Goal: Task Accomplishment & Management: Manage account settings

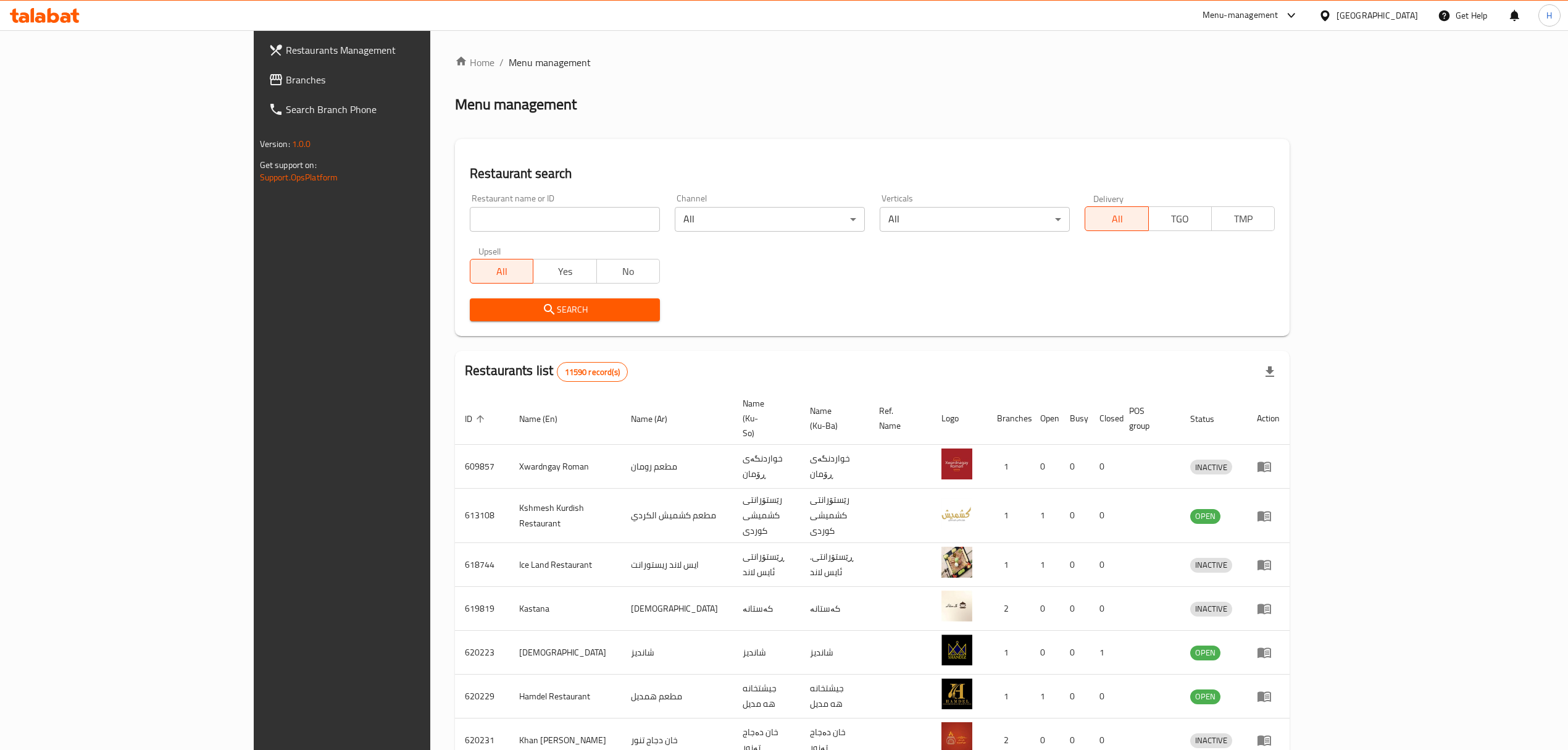
click at [529, 211] on input "search" at bounding box center [564, 219] width 190 height 25
type input "pizza pronto"
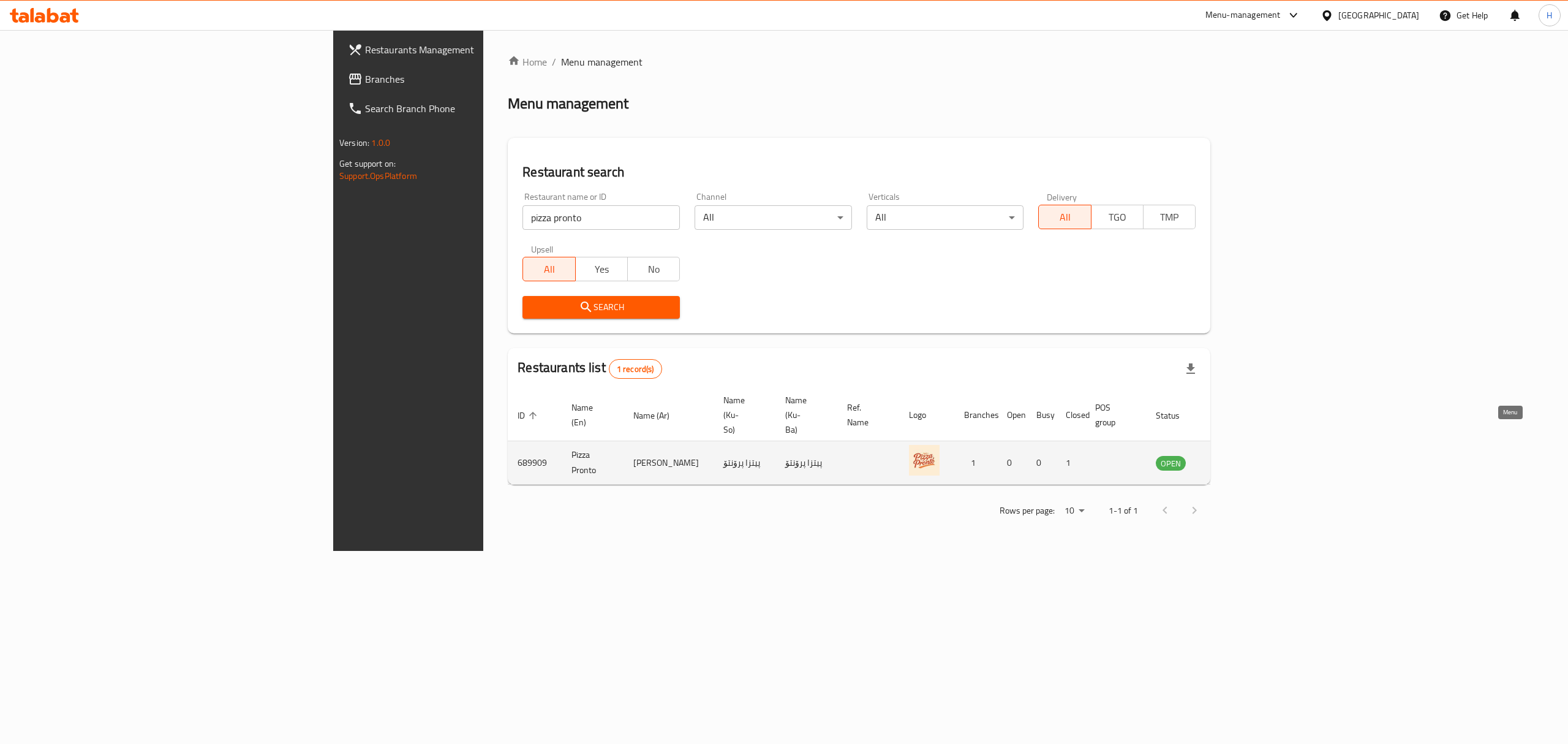
click at [1235, 456] on icon "enhanced table" at bounding box center [1227, 463] width 14 height 14
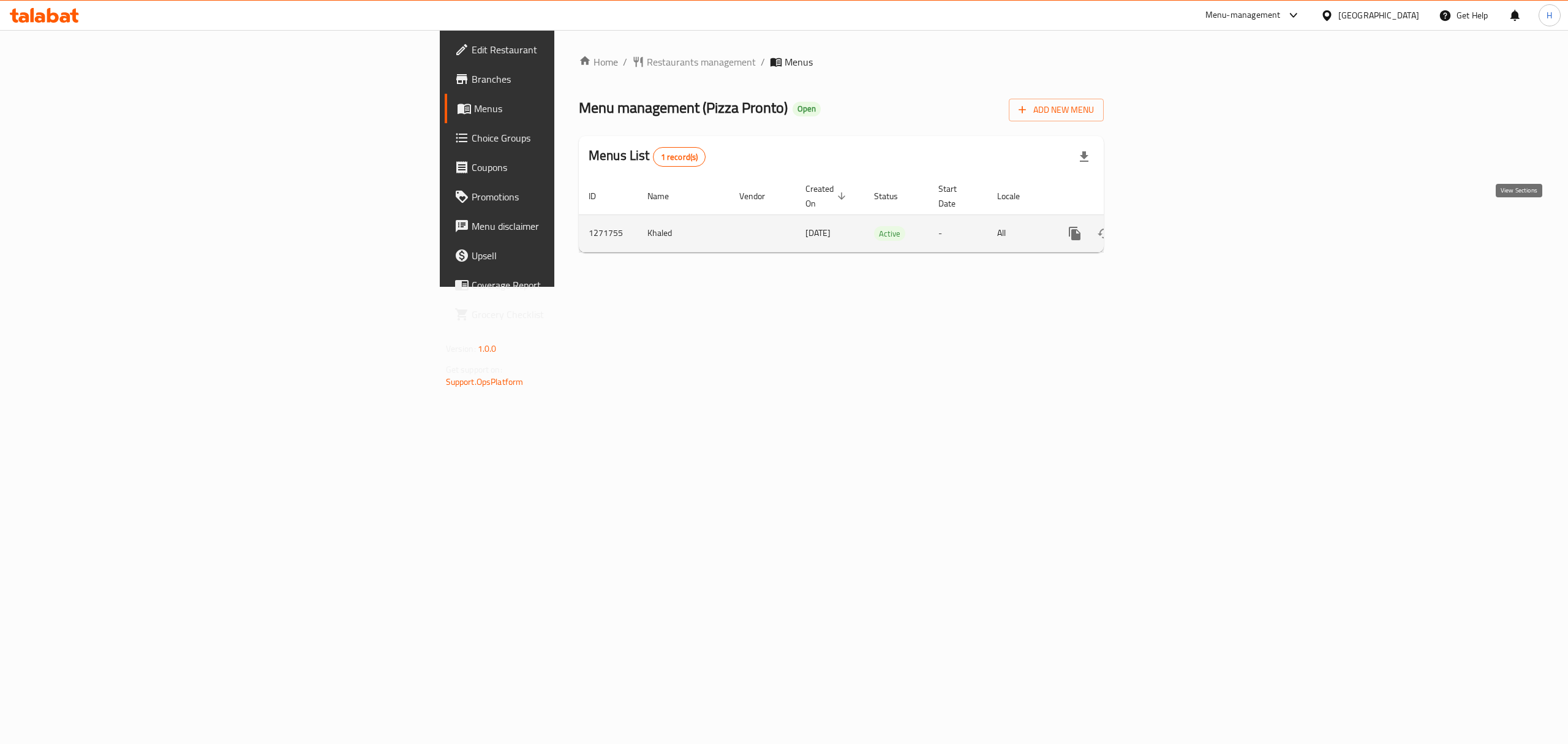
click at [1178, 219] on link "enhanced table" at bounding box center [1163, 233] width 30 height 30
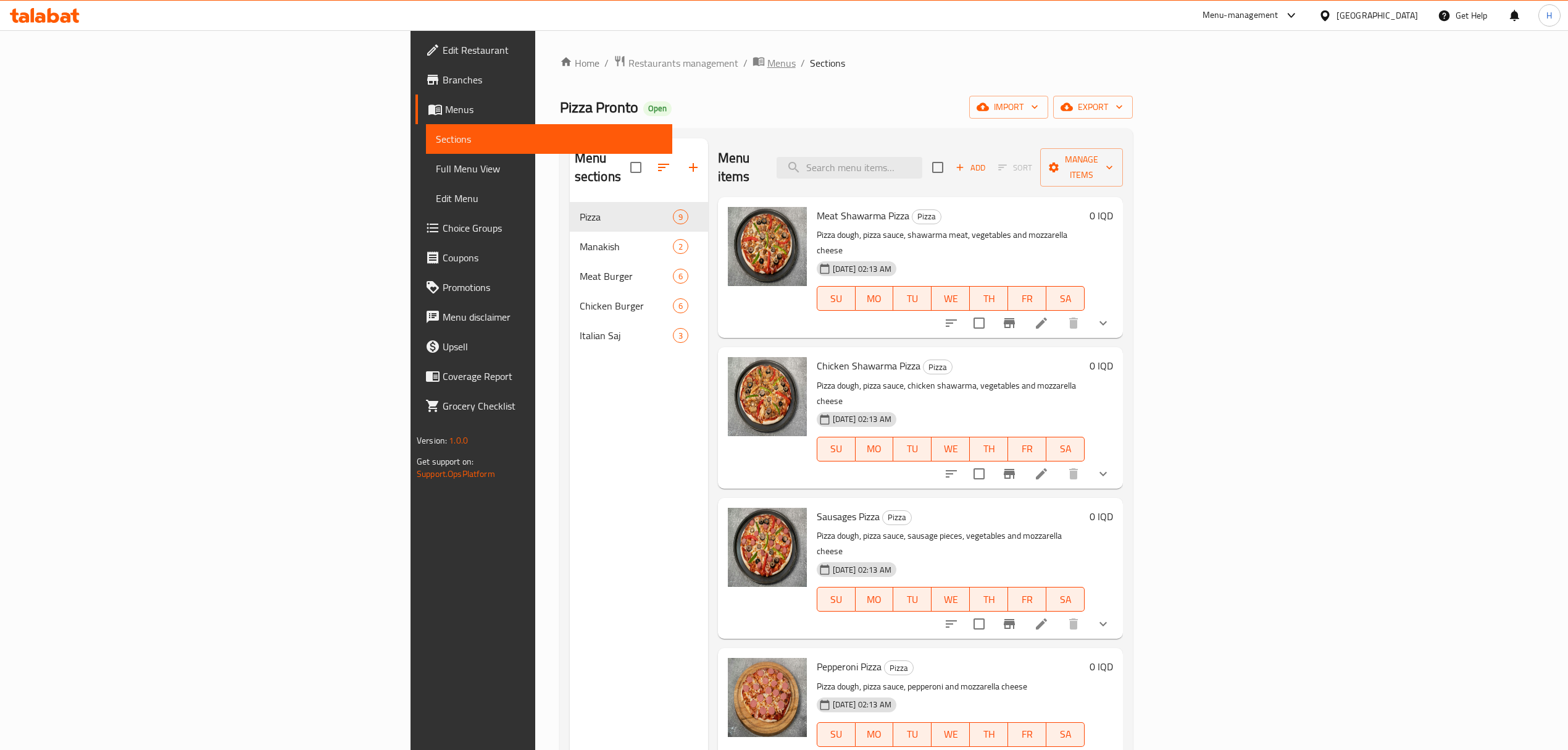
click at [767, 64] on span "Menus" at bounding box center [781, 63] width 28 height 15
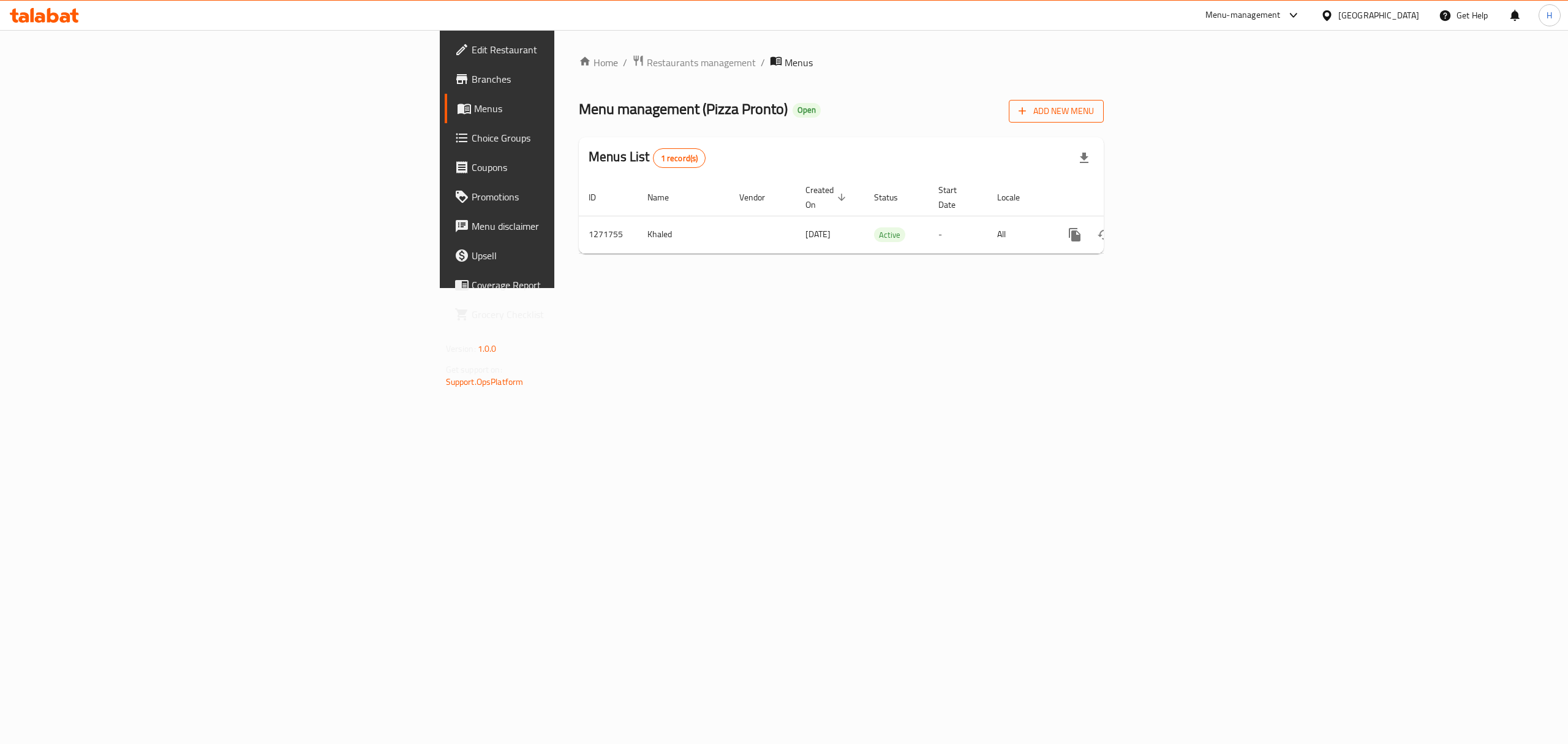
click at [1094, 117] on span "Add New Menu" at bounding box center [1056, 111] width 76 height 15
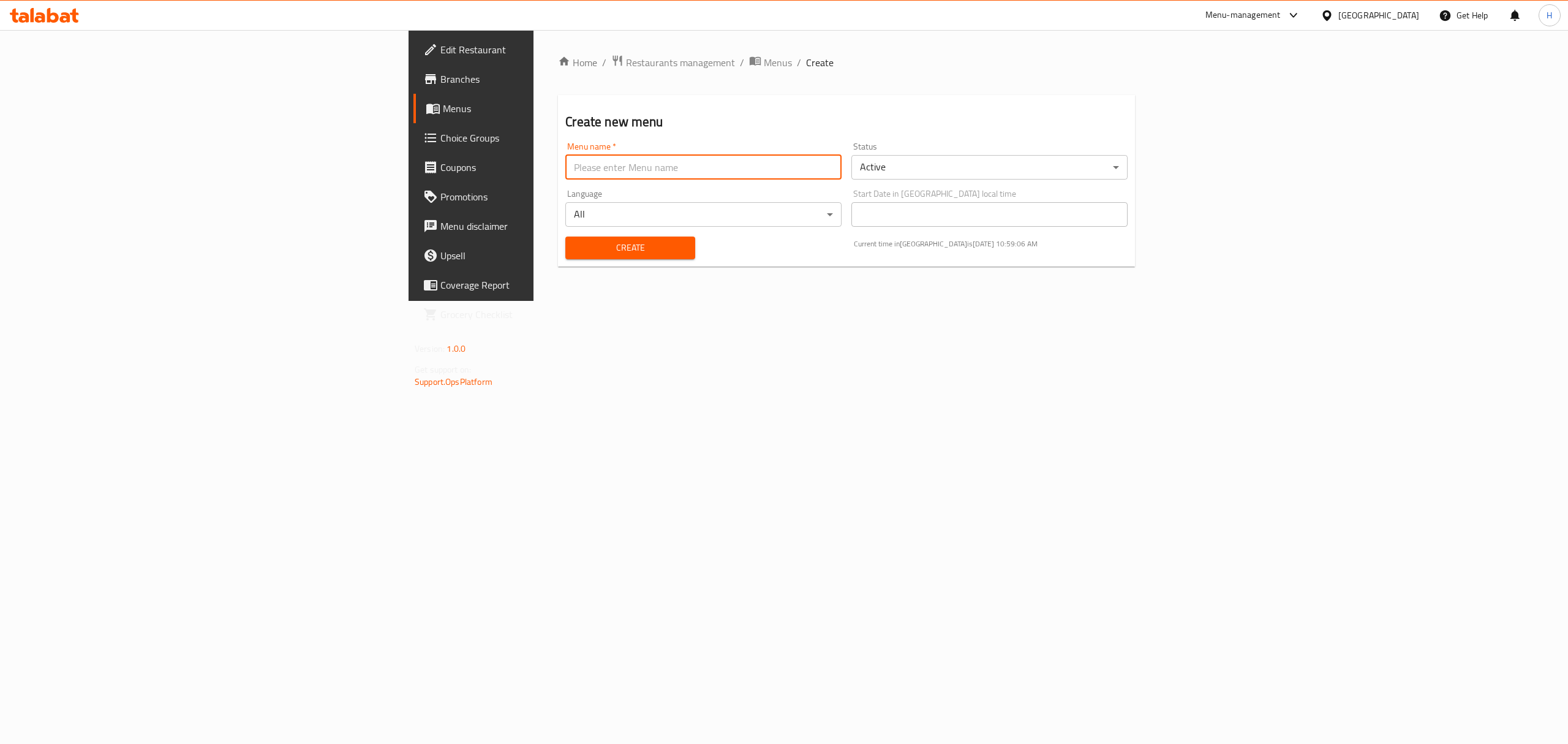
click at [755, 162] on input "text" at bounding box center [704, 167] width 276 height 25
type input "new 1"
click at [958, 172] on body "​ Menu-management [GEOGRAPHIC_DATA] Get Help H Edit Restaurant Branches Menus C…" at bounding box center [784, 386] width 1568 height 714
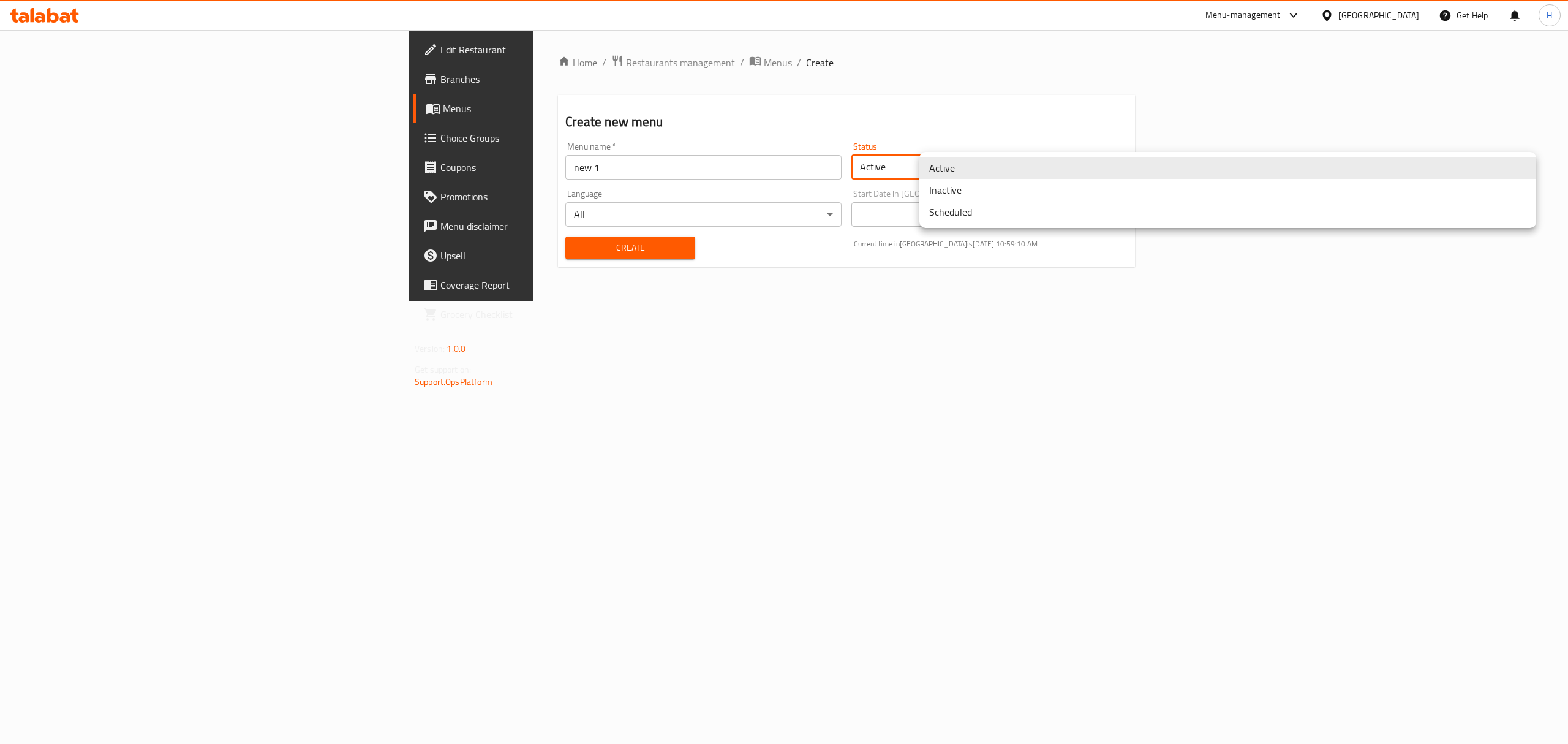
click at [964, 192] on li "Inactive" at bounding box center [1228, 190] width 617 height 22
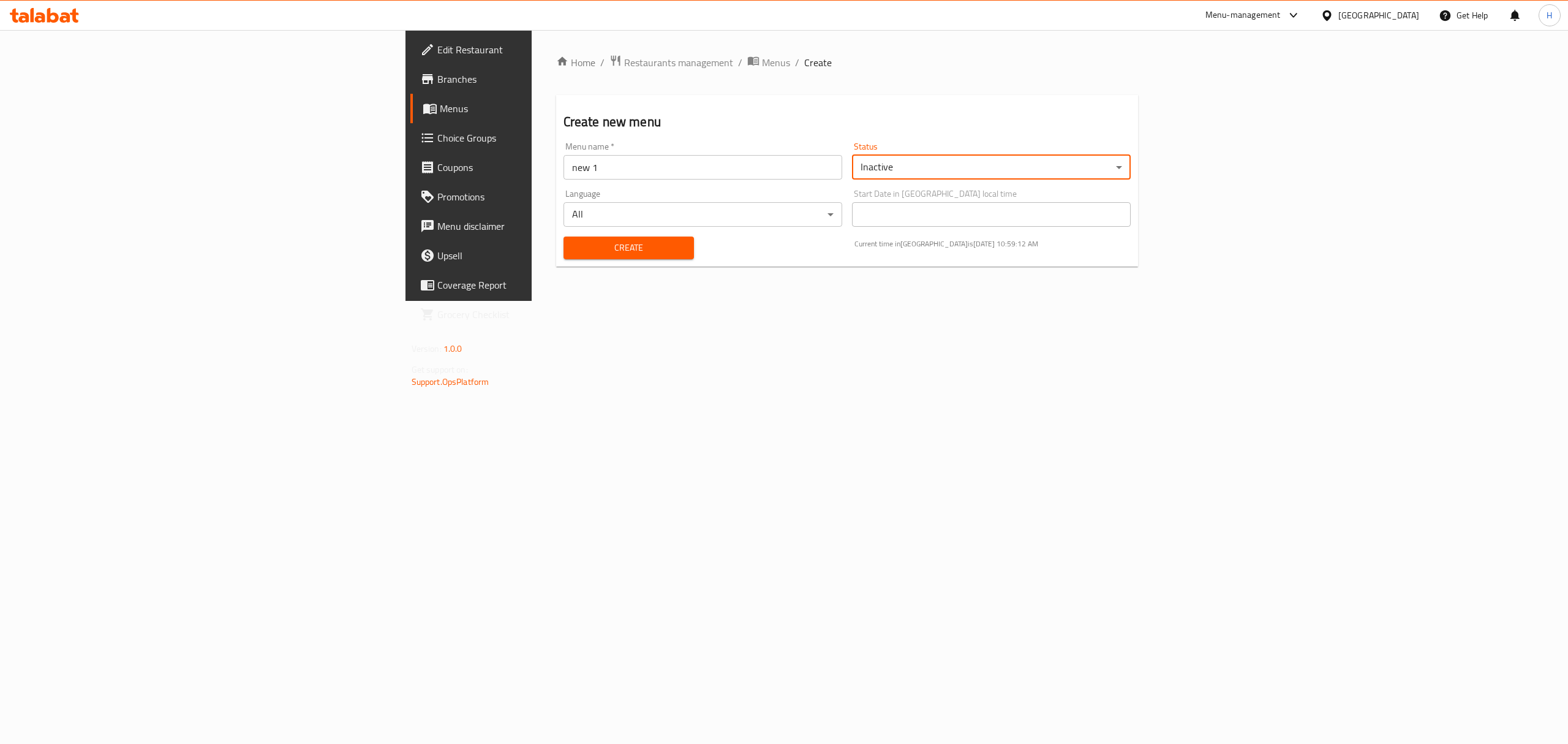
click at [574, 253] on span "Create" at bounding box center [629, 247] width 112 height 15
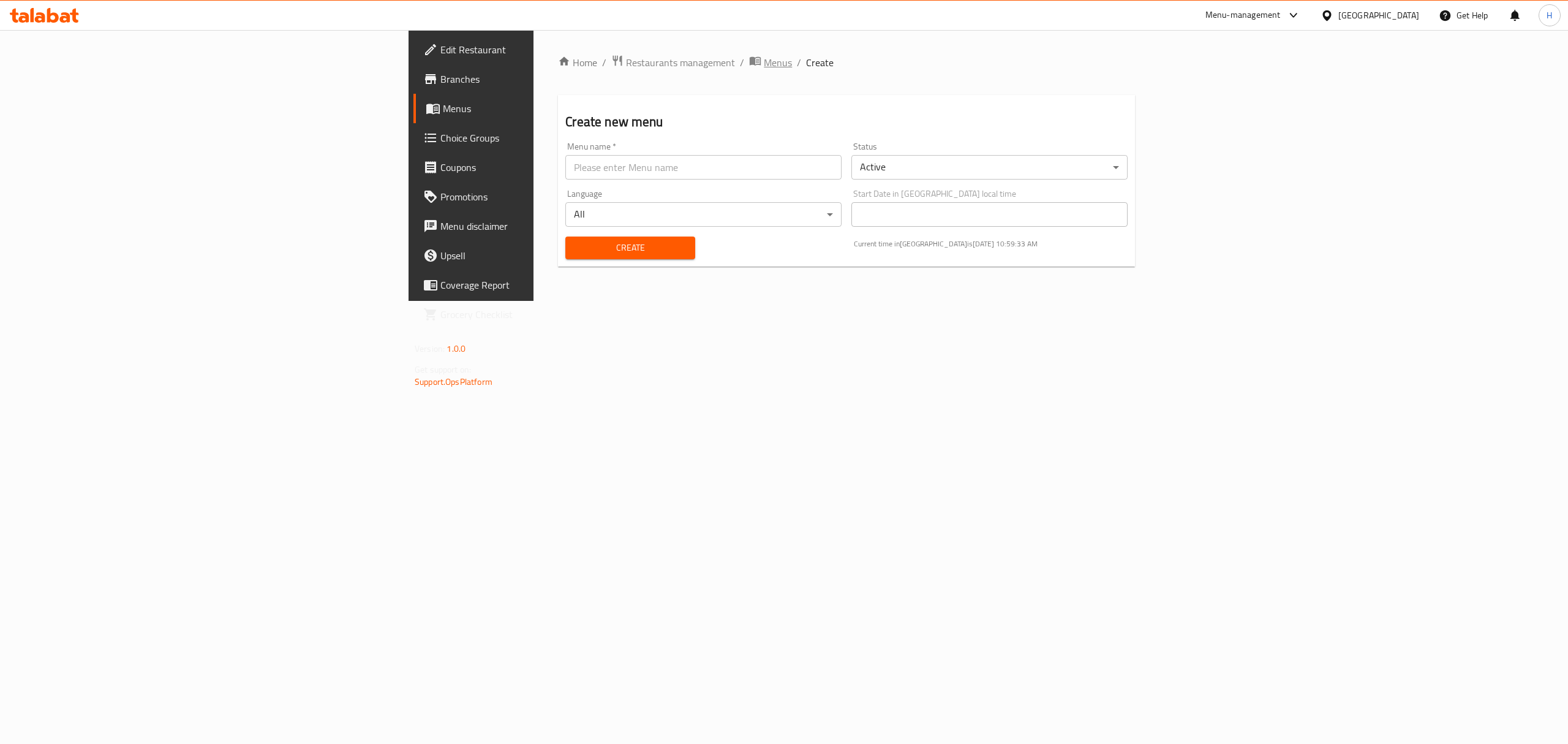
click at [764, 67] on span "Menus" at bounding box center [778, 63] width 28 height 14
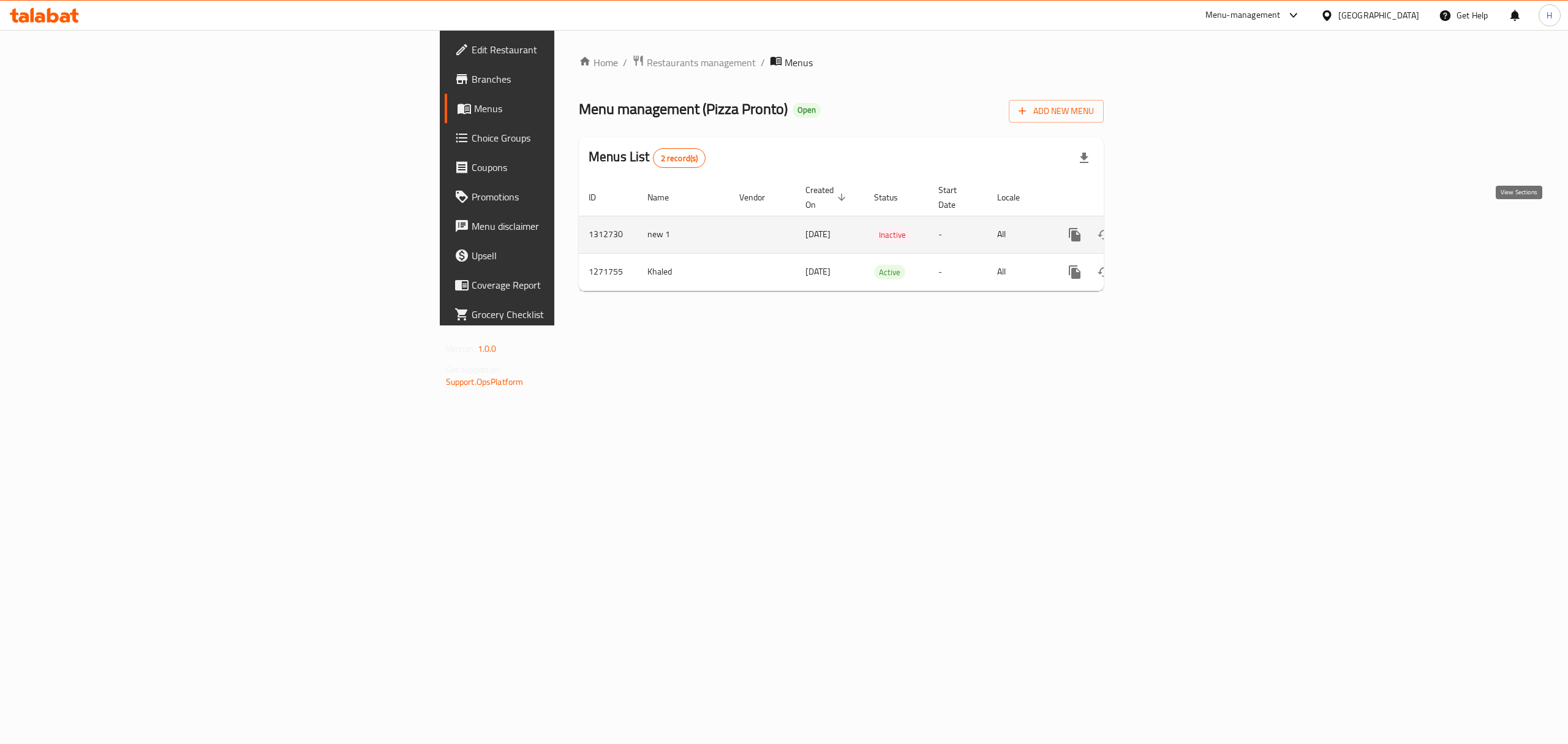
click at [1170, 227] on icon "enhanced table" at bounding box center [1163, 235] width 14 height 14
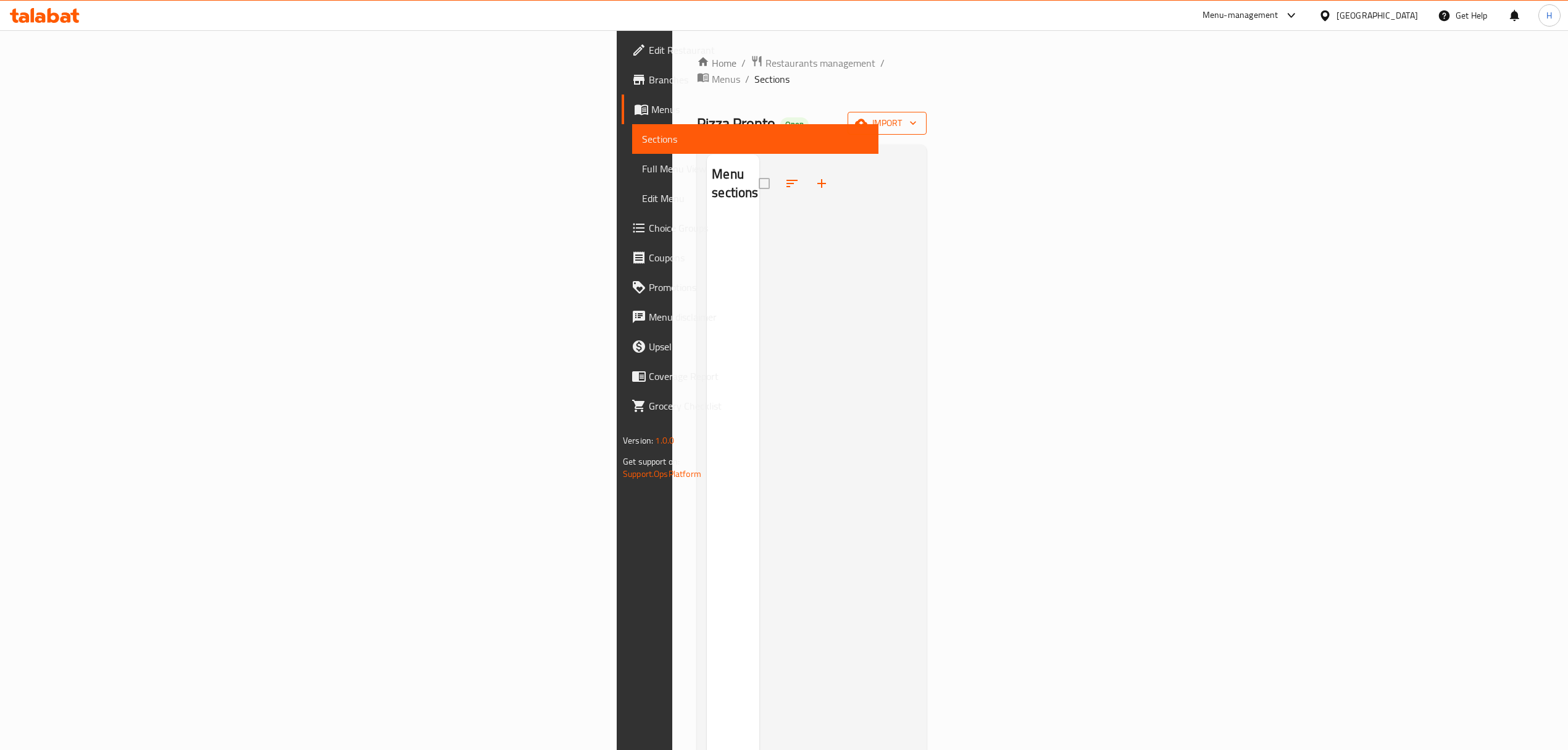
click at [917, 116] on span "import" at bounding box center [886, 123] width 59 height 15
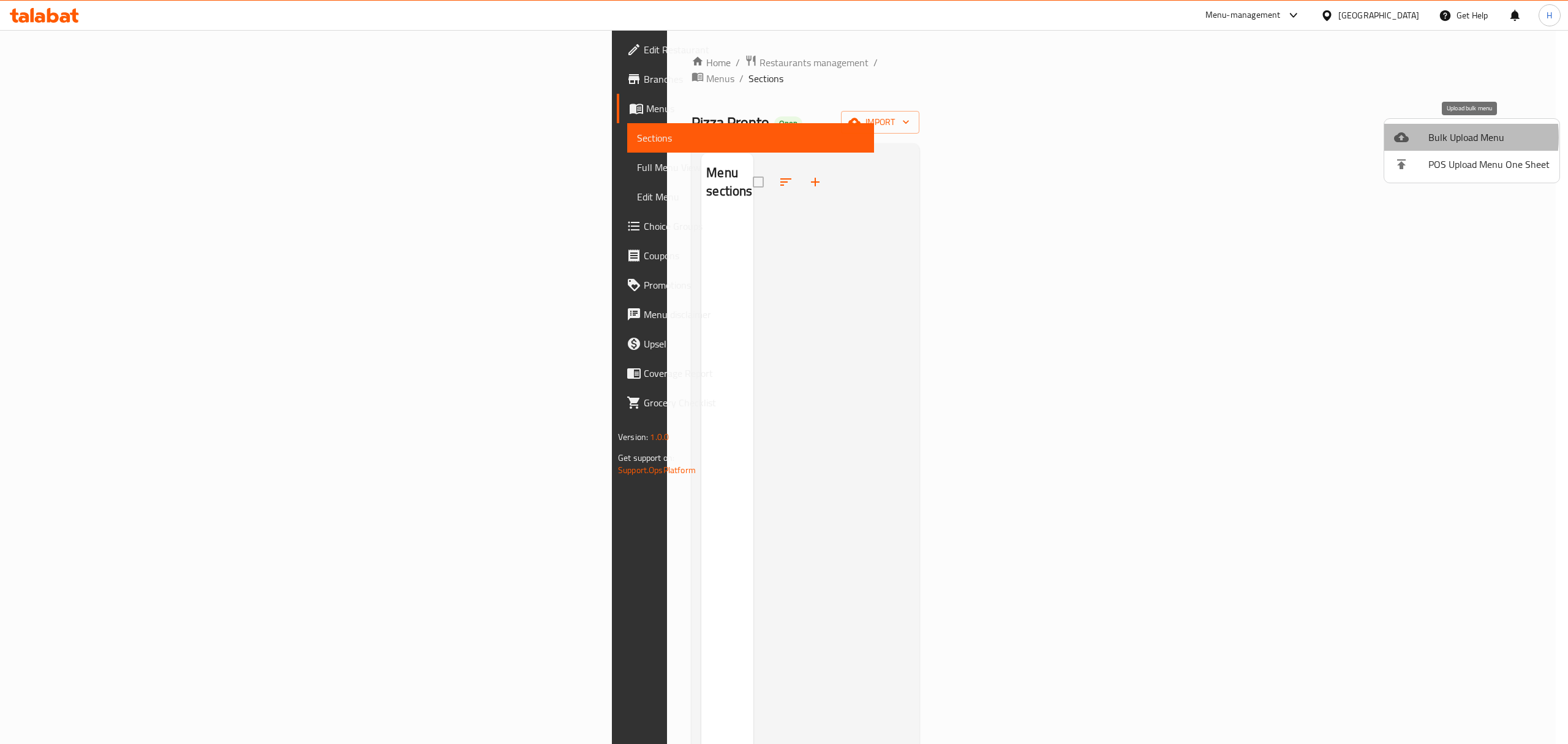
click at [1434, 137] on span "Bulk Upload Menu" at bounding box center [1489, 137] width 121 height 14
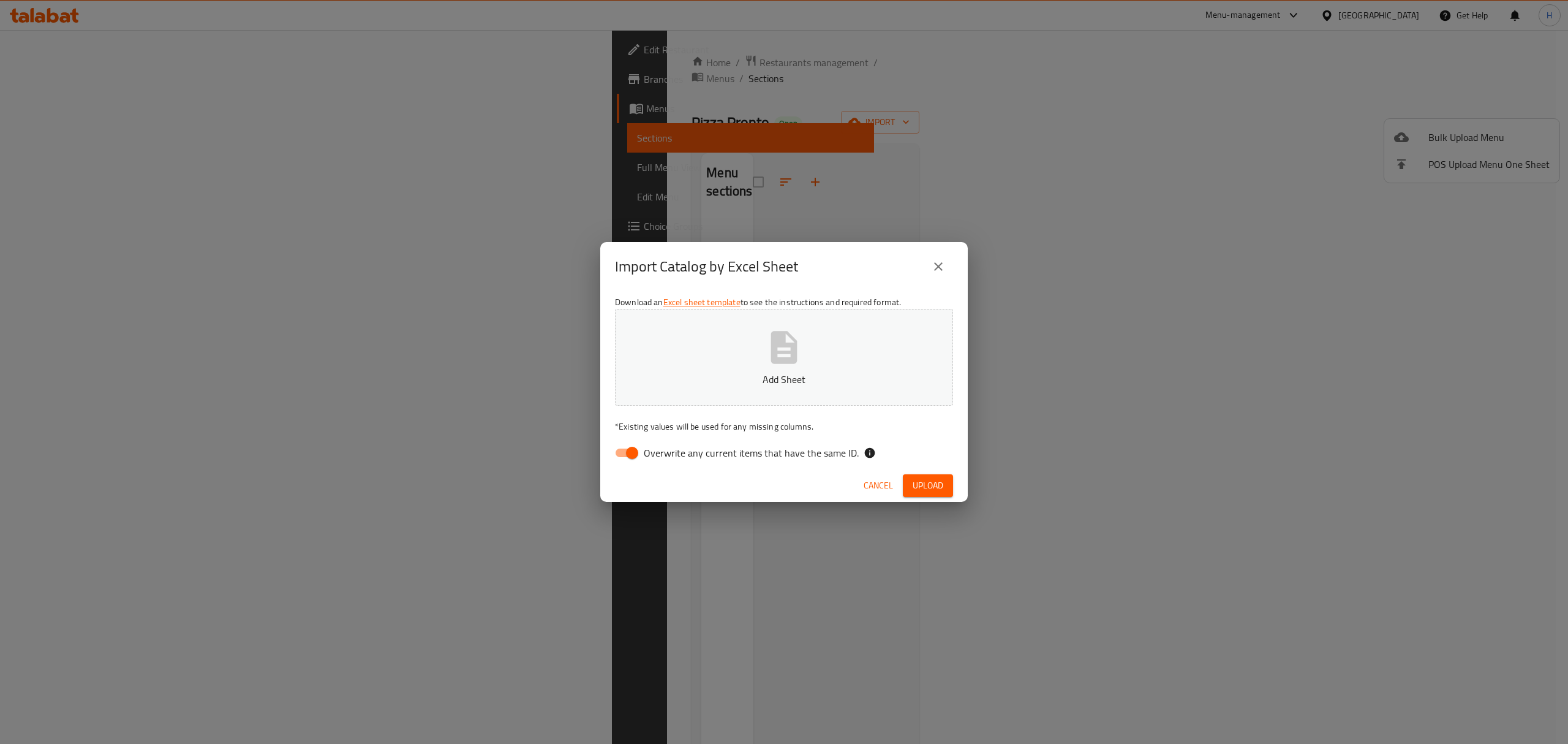
click at [628, 467] on div "Download an Excel sheet template to see the instructions and required format. A…" at bounding box center [784, 379] width 368 height 178
click at [623, 456] on input "Overwrite any current items that have the same ID." at bounding box center [632, 452] width 70 height 23
checkbox input "false"
click at [931, 492] on span "Upload" at bounding box center [928, 485] width 31 height 15
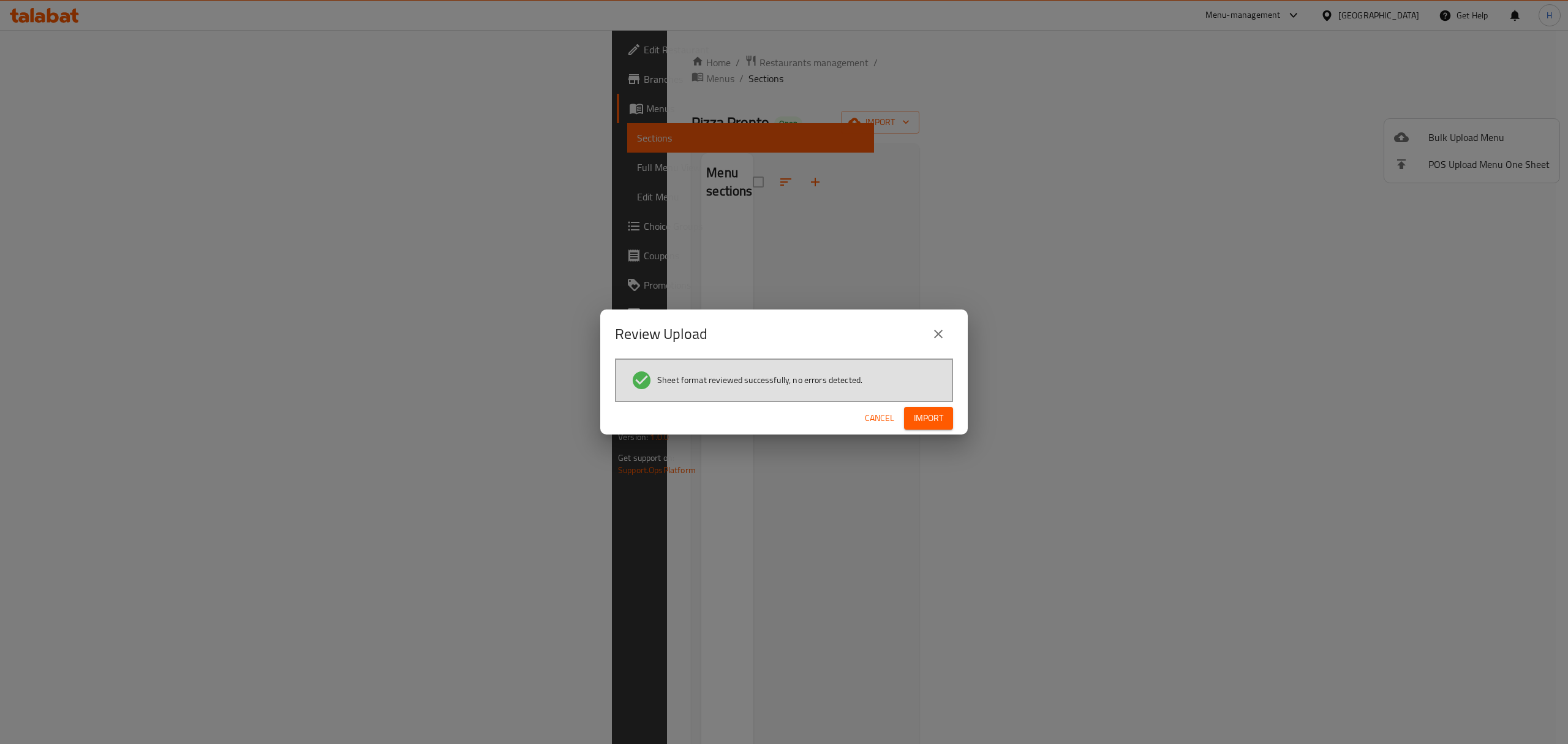
click at [929, 418] on span "Import" at bounding box center [929, 418] width 30 height 15
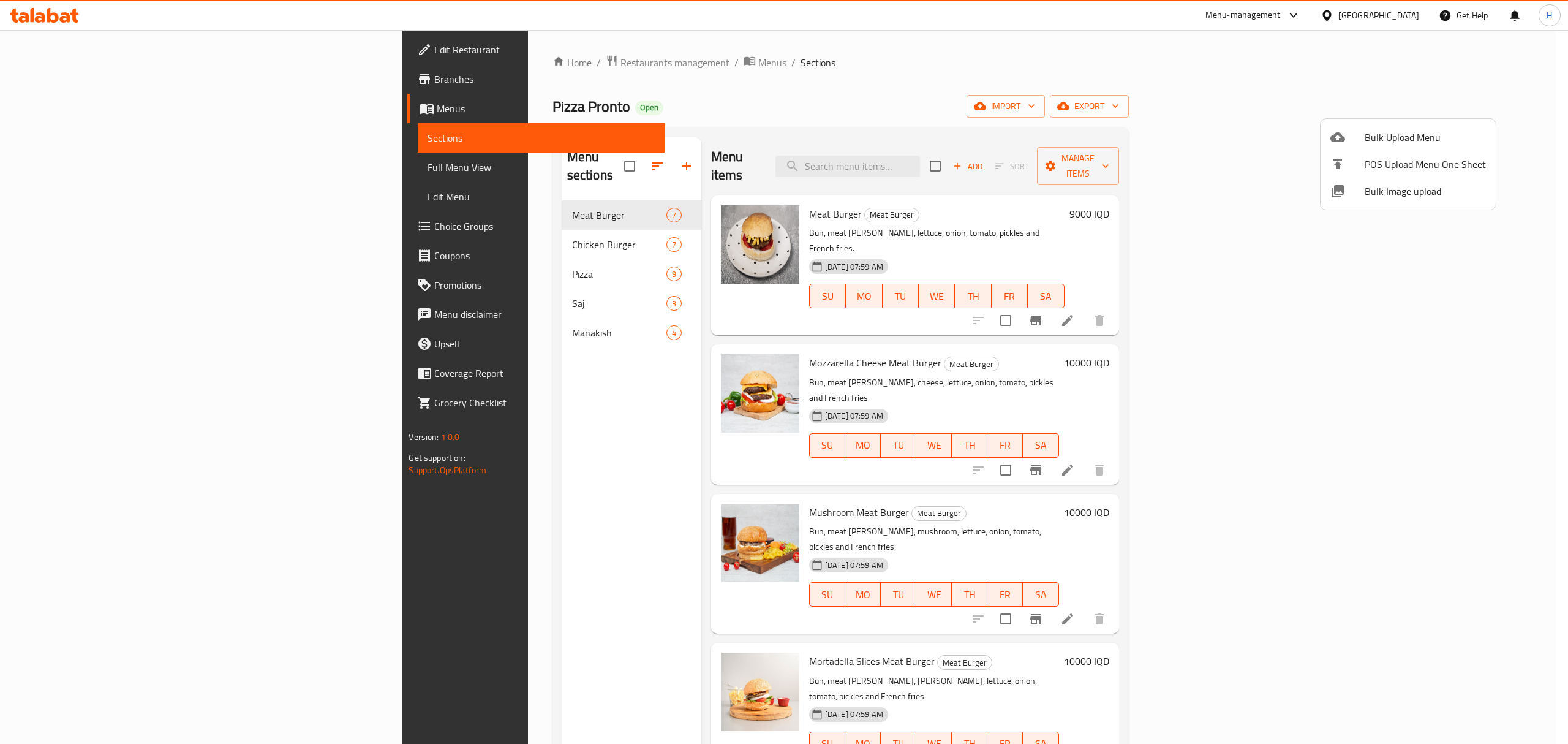
click at [435, 304] on div at bounding box center [784, 372] width 1568 height 744
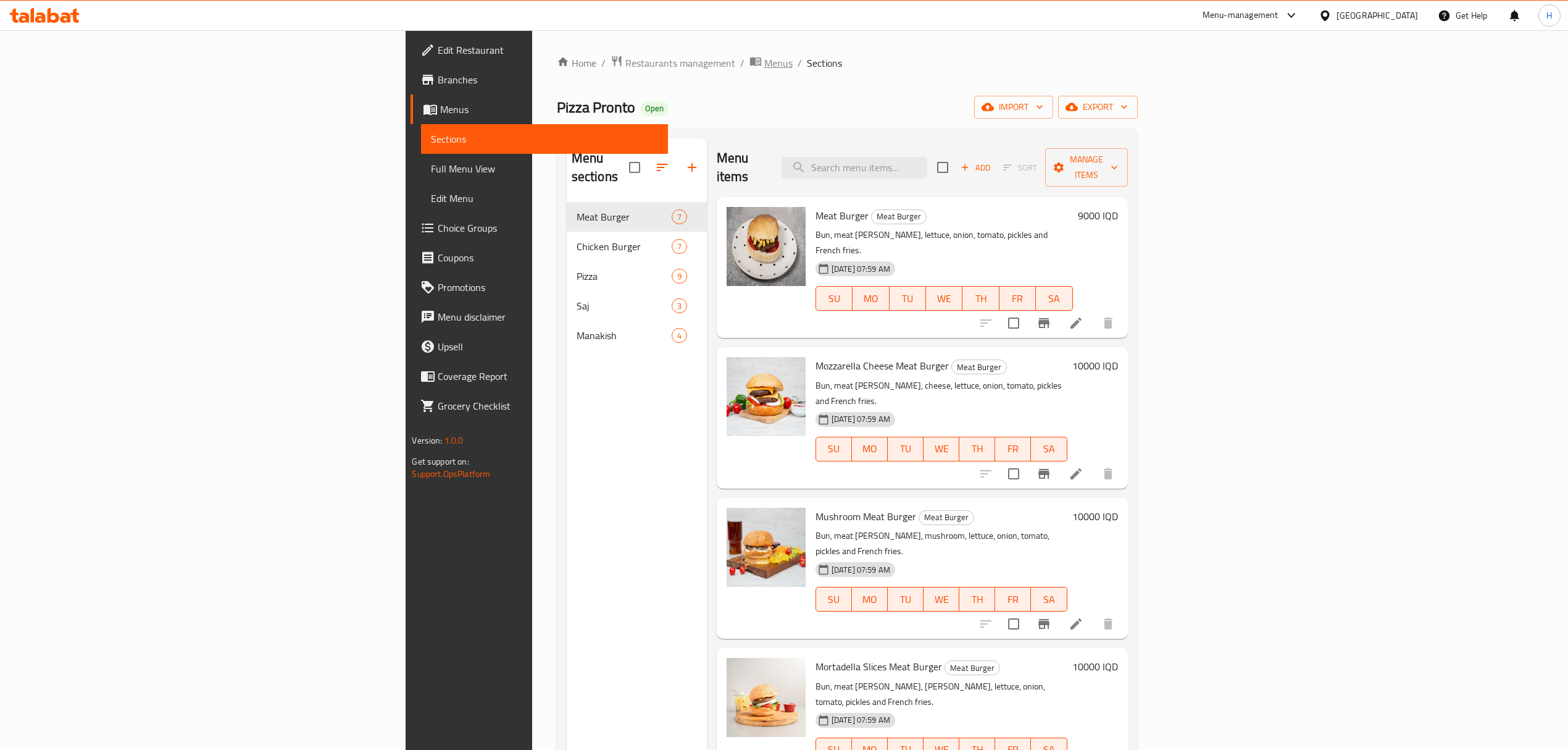
click at [764, 69] on span "Menus" at bounding box center [778, 63] width 28 height 15
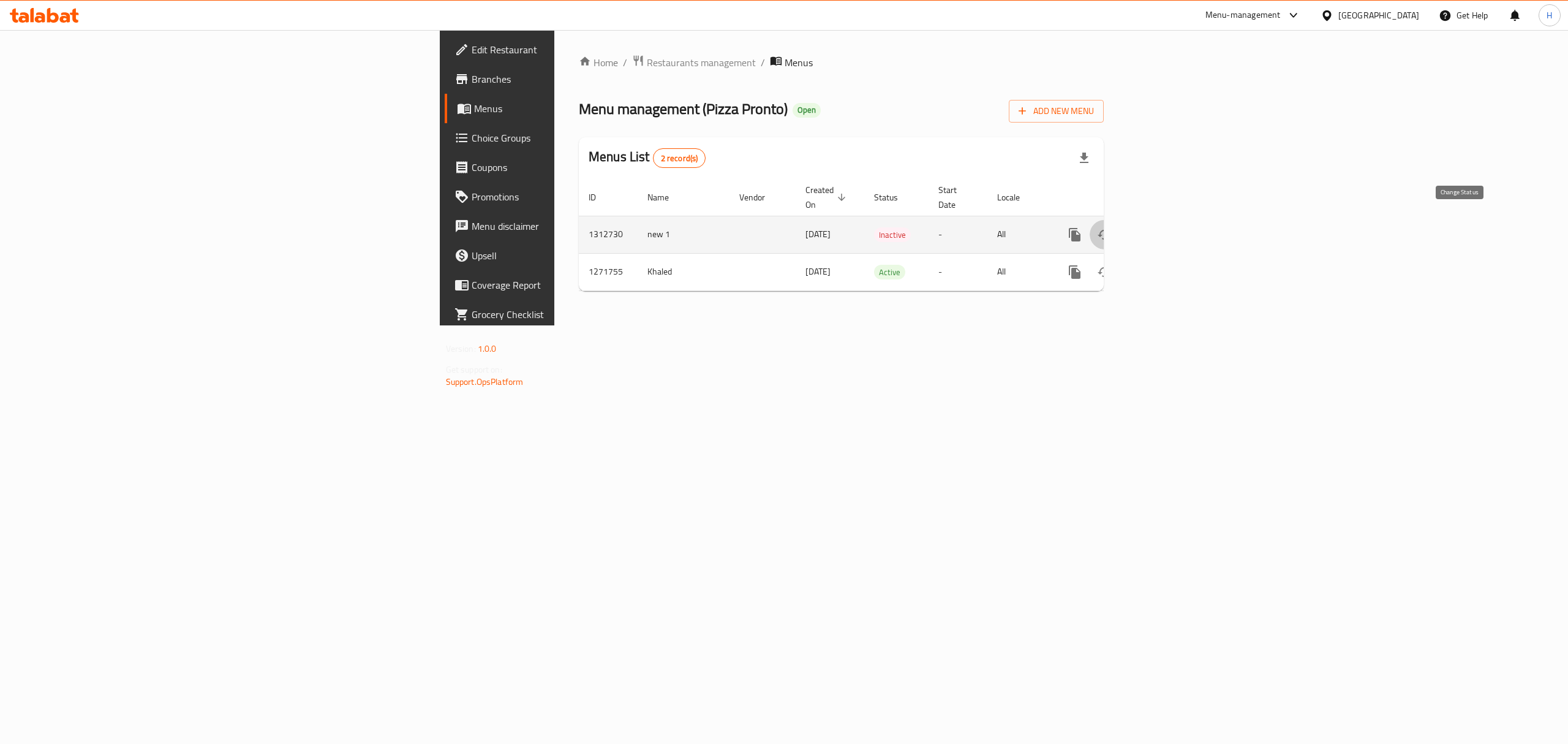
click at [1112, 230] on icon "enhanced table" at bounding box center [1105, 235] width 14 height 10
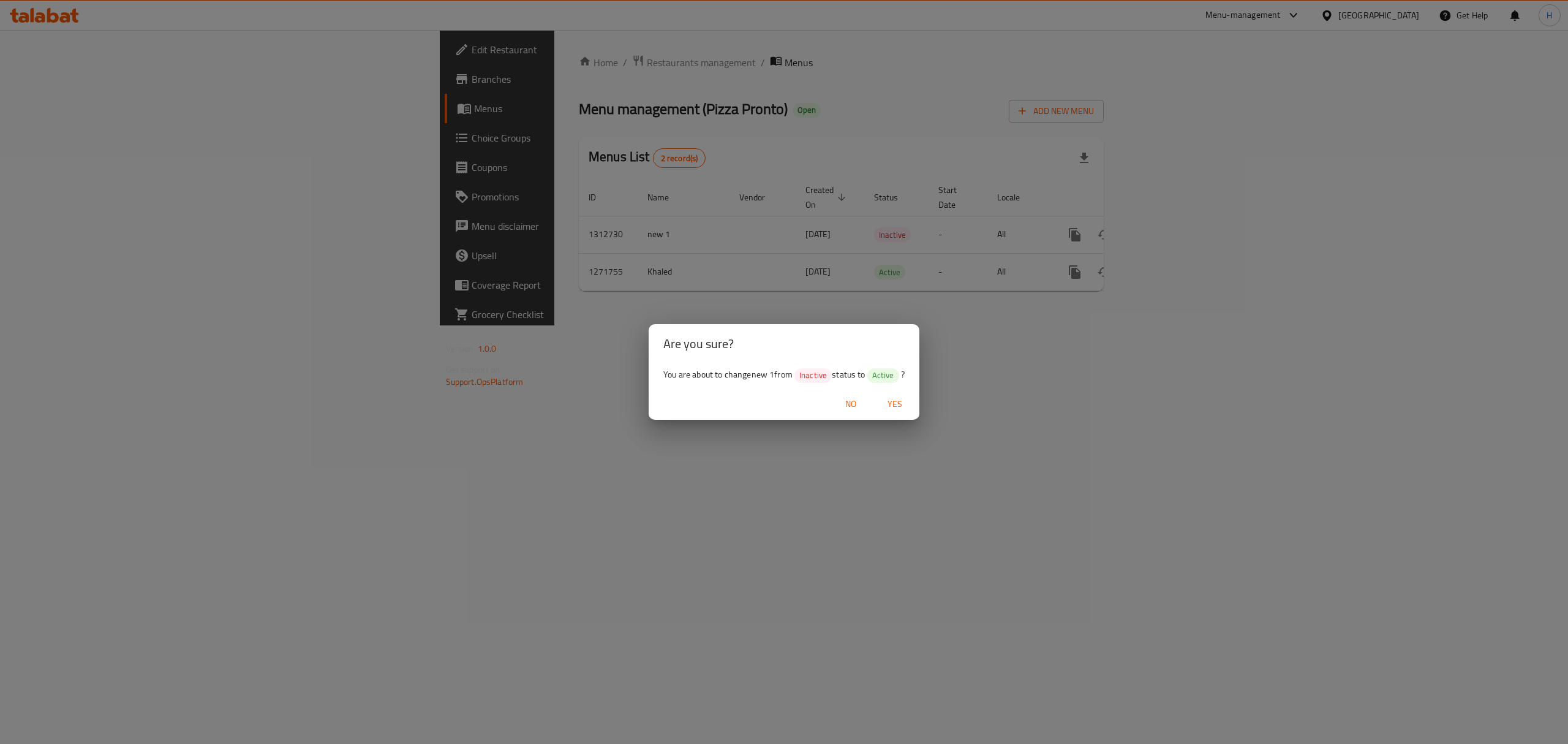
click at [886, 400] on span "Yes" at bounding box center [895, 403] width 30 height 15
